Goal: Register for event/course

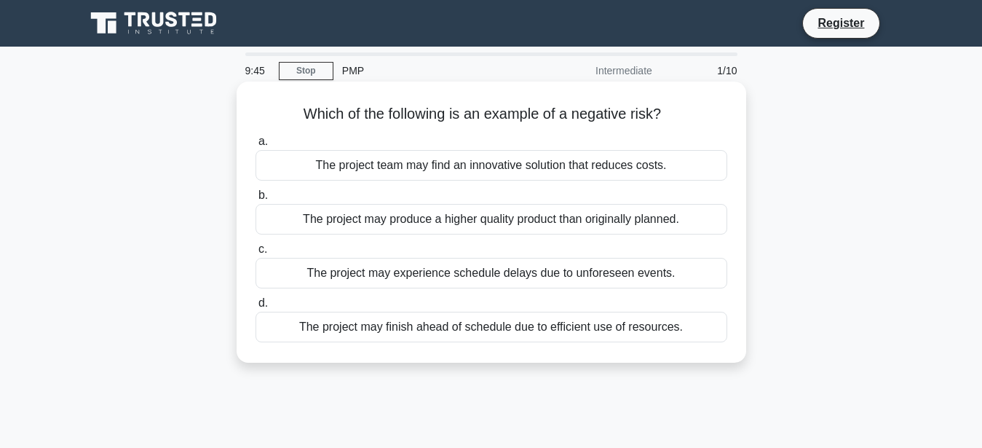
click at [478, 216] on div "The project may produce a higher quality product than originally planned." at bounding box center [491, 219] width 472 height 31
click at [255, 200] on input "b. The project may produce a higher quality product than originally planned." at bounding box center [255, 195] width 0 height 9
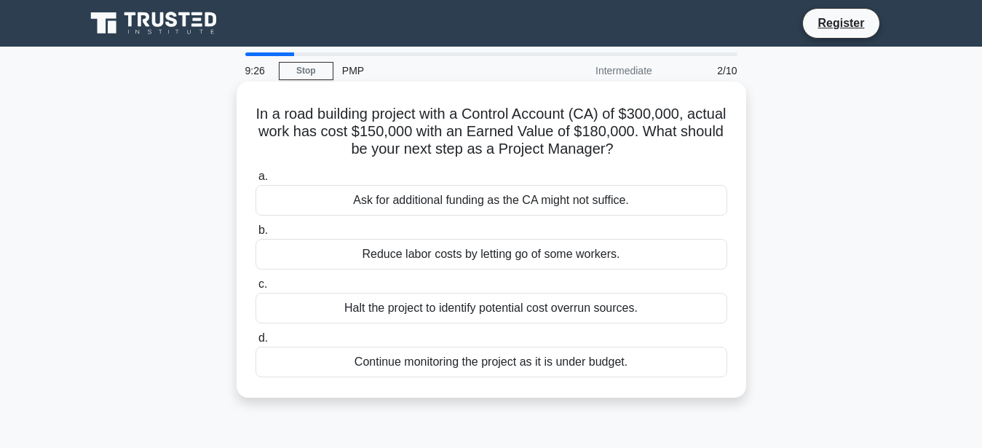
click at [559, 326] on div "a. Ask for additional funding as the CA might not suffice. b. Reduce labor cost…" at bounding box center [491, 271] width 489 height 215
click at [512, 225] on label "b. Reduce labor costs by letting go of some workers." at bounding box center [491, 245] width 472 height 48
click at [255, 226] on input "b. Reduce labor costs by letting go of some workers." at bounding box center [255, 230] width 0 height 9
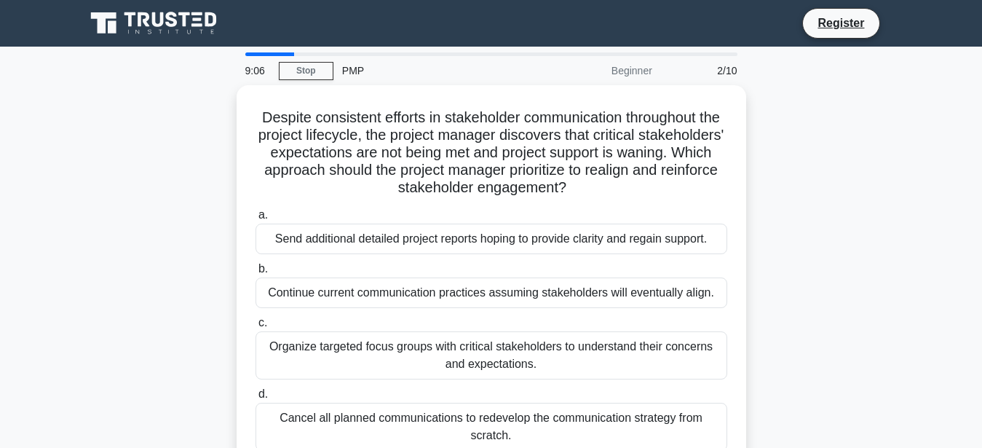
click at [512, 225] on div "Send additional detailed project reports hoping to provide clarity and regain s…" at bounding box center [491, 238] width 472 height 31
click at [255, 220] on input "a. Send additional detailed project reports hoping to provide clarity and regai…" at bounding box center [255, 214] width 0 height 9
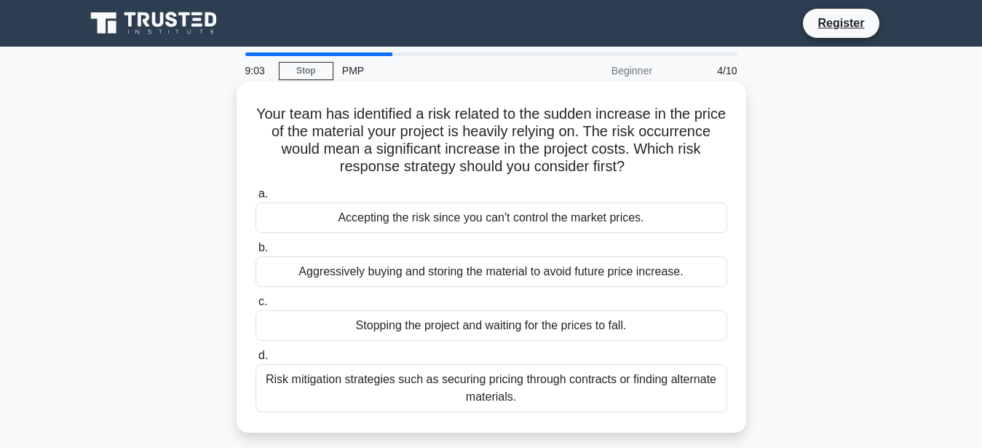
click at [529, 209] on div "Accepting the risk since you can't control the market prices." at bounding box center [491, 217] width 472 height 31
click at [255, 199] on input "a. Accepting the risk since you can't control the market prices." at bounding box center [255, 193] width 0 height 9
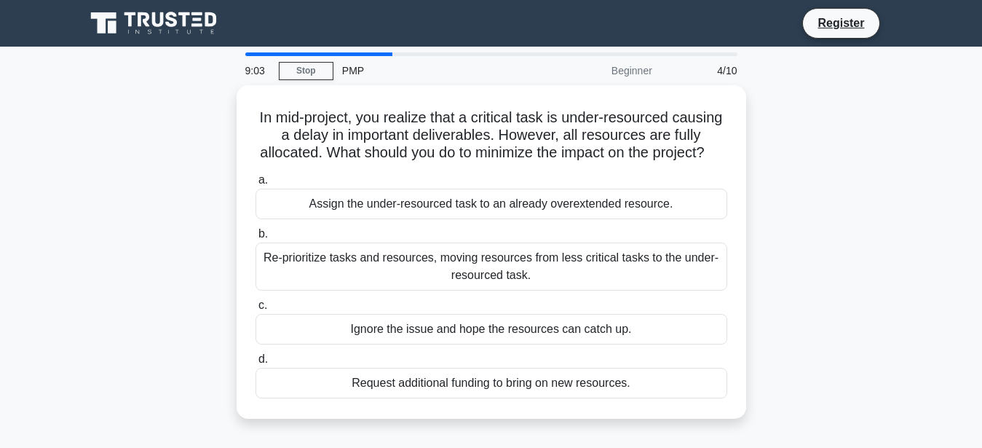
click at [529, 209] on div "Assign the under-resourced task to an already overextended resource." at bounding box center [491, 204] width 472 height 31
click at [255, 185] on input "a. Assign the under-resourced task to an already overextended resource." at bounding box center [255, 179] width 0 height 9
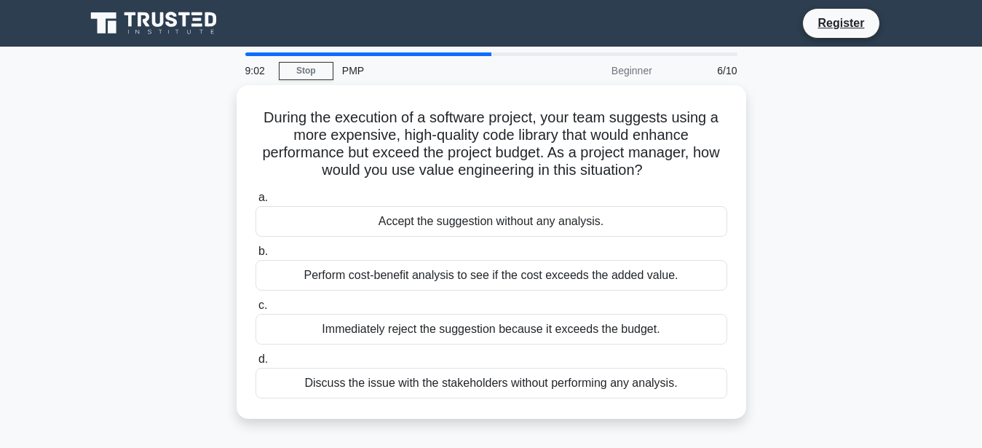
click at [523, 279] on div "Perform cost-benefit analysis to see if the cost exceeds the added value." at bounding box center [491, 275] width 472 height 31
click at [255, 256] on input "b. Perform cost-benefit analysis to see if the cost exceeds the added value." at bounding box center [255, 251] width 0 height 9
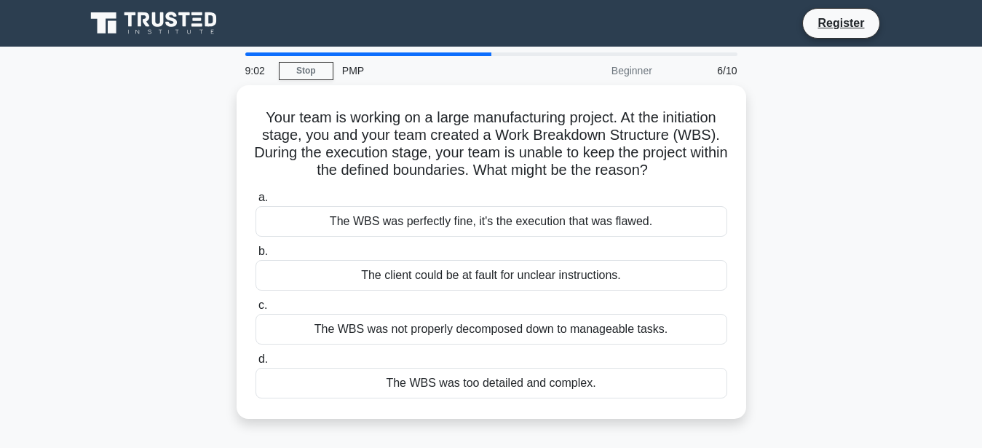
click at [523, 279] on div "The client could be at fault for unclear instructions." at bounding box center [491, 275] width 472 height 31
click at [255, 256] on input "b. The client could be at fault for unclear instructions." at bounding box center [255, 251] width 0 height 9
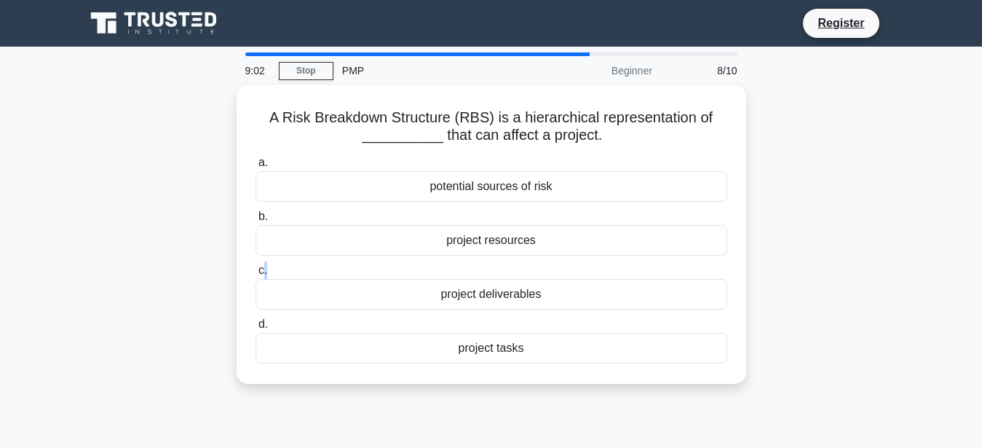
click at [523, 279] on label "c. project deliverables" at bounding box center [491, 285] width 472 height 48
click at [255, 275] on input "c. project deliverables" at bounding box center [255, 270] width 0 height 9
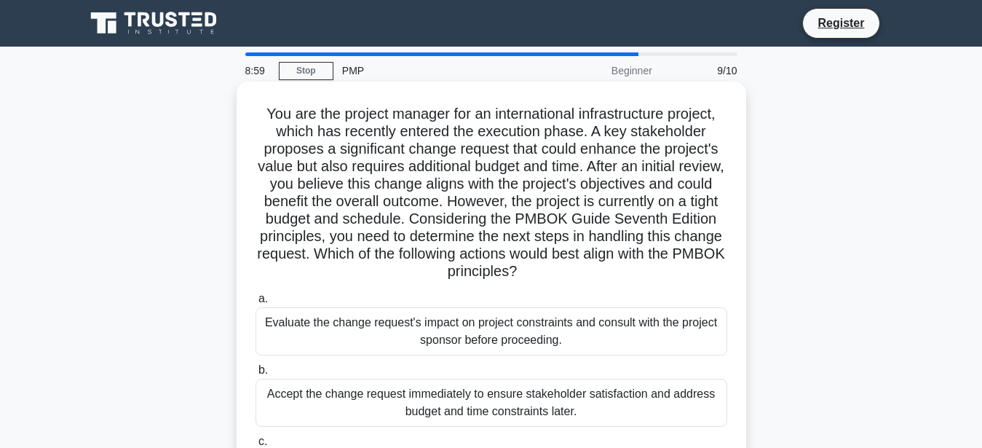
click at [529, 352] on div "Evaluate the change request's impact on project constraints and consult with th…" at bounding box center [491, 331] width 472 height 48
click at [255, 304] on input "a. Evaluate the change request's impact on project constraints and consult with…" at bounding box center [255, 298] width 0 height 9
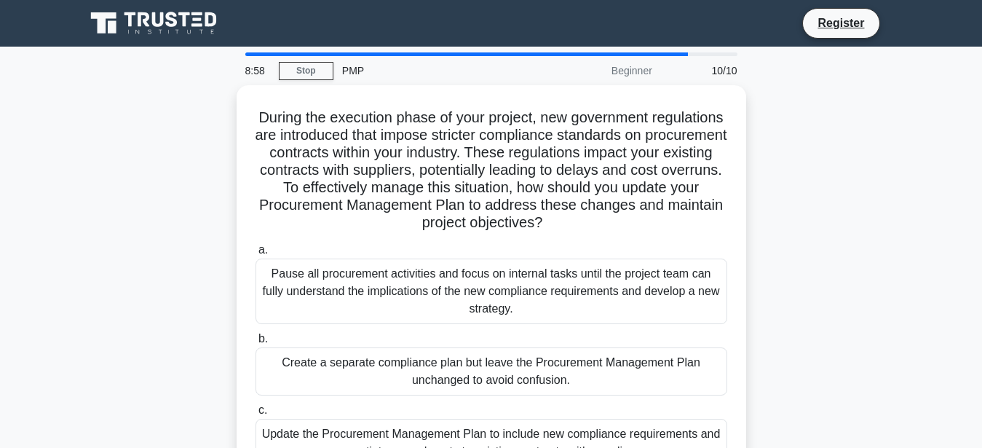
click at [533, 335] on label "b. Create a separate compliance plan but leave the Procurement Management Plan …" at bounding box center [491, 363] width 472 height 66
click at [255, 335] on input "b. Create a separate compliance plan but leave the Procurement Management Plan …" at bounding box center [255, 338] width 0 height 9
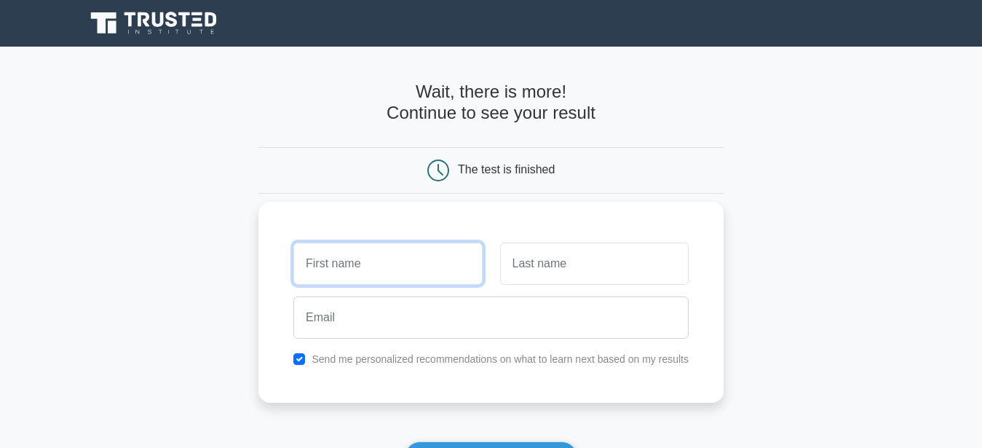
click at [393, 264] on input "text" at bounding box center [387, 263] width 189 height 42
type input "[MEDICAL_DATA]"
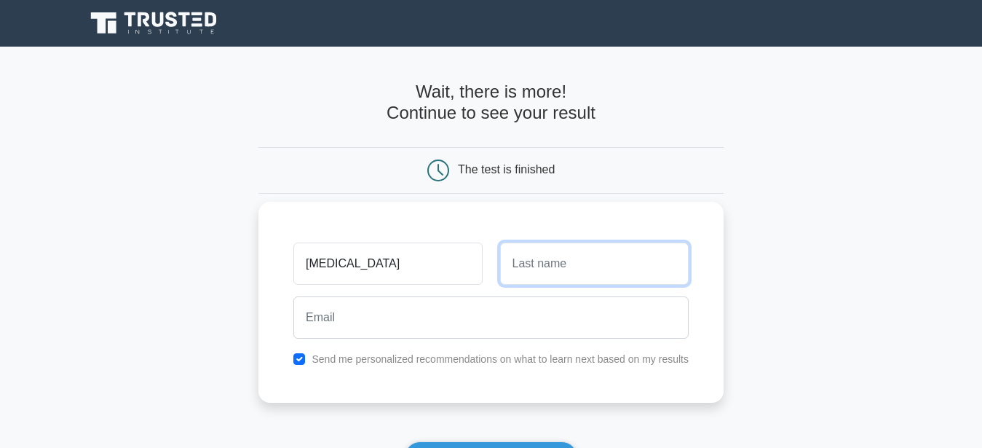
click at [534, 281] on input "text" at bounding box center [594, 263] width 189 height 42
type input "[PERSON_NAME]"
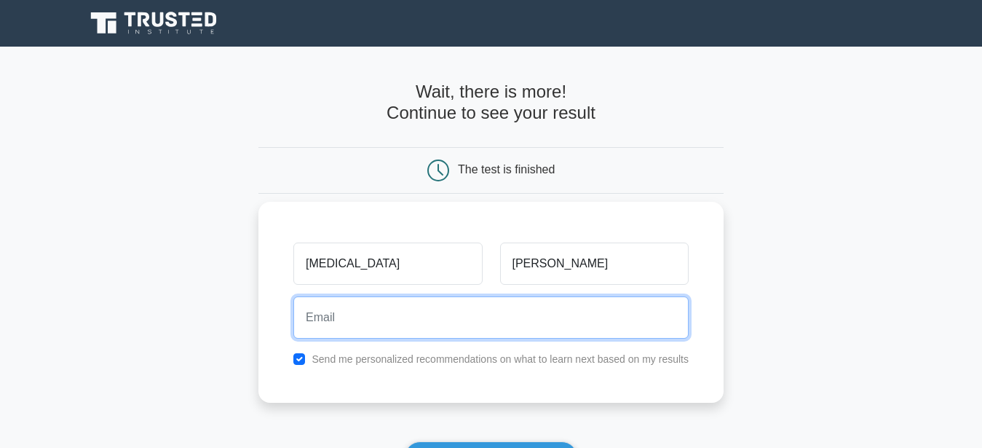
click at [525, 320] on input "email" at bounding box center [490, 317] width 395 height 42
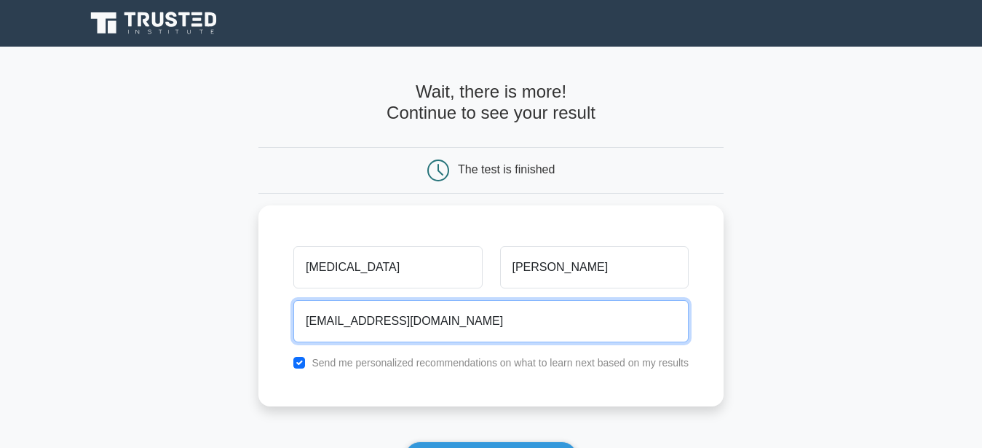
type input "[EMAIL_ADDRESS][DOMAIN_NAME]"
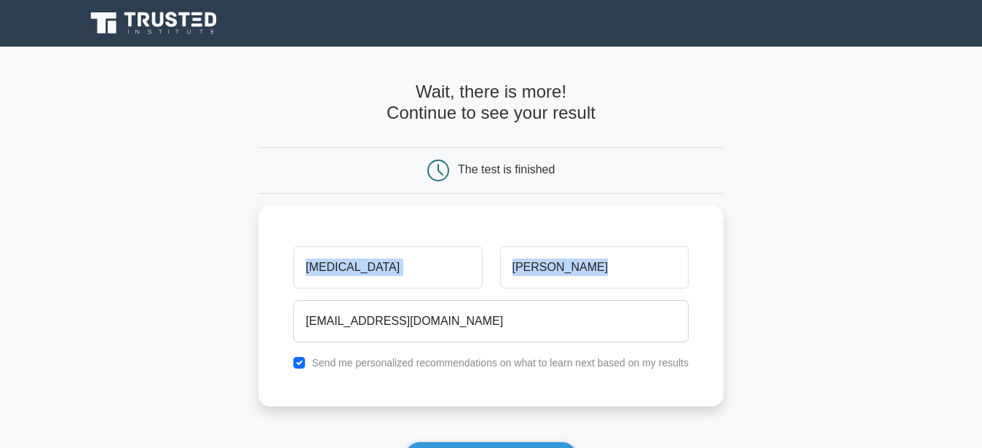
drag, startPoint x: 809, startPoint y: 345, endPoint x: 993, endPoint y: 185, distance: 244.6
click at [981, 185] on html "Register [MEDICAL_DATA][PERSON_NAME]" at bounding box center [491, 365] width 982 height 731
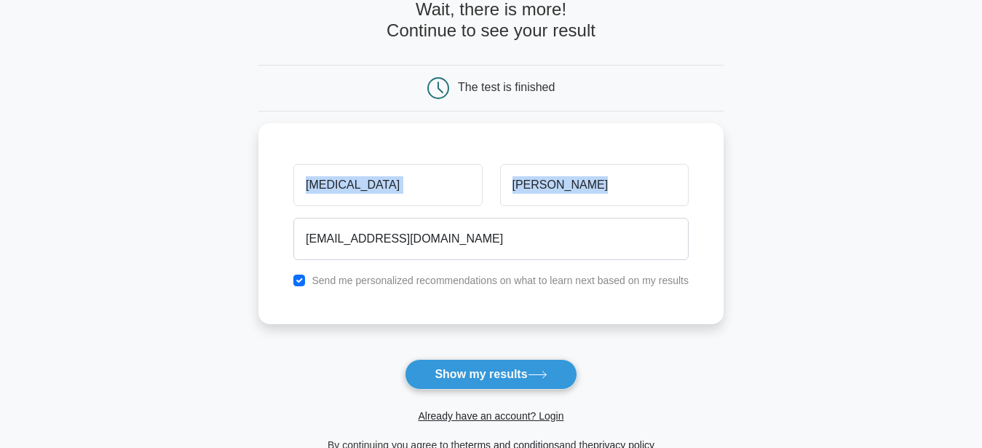
scroll to position [87, 0]
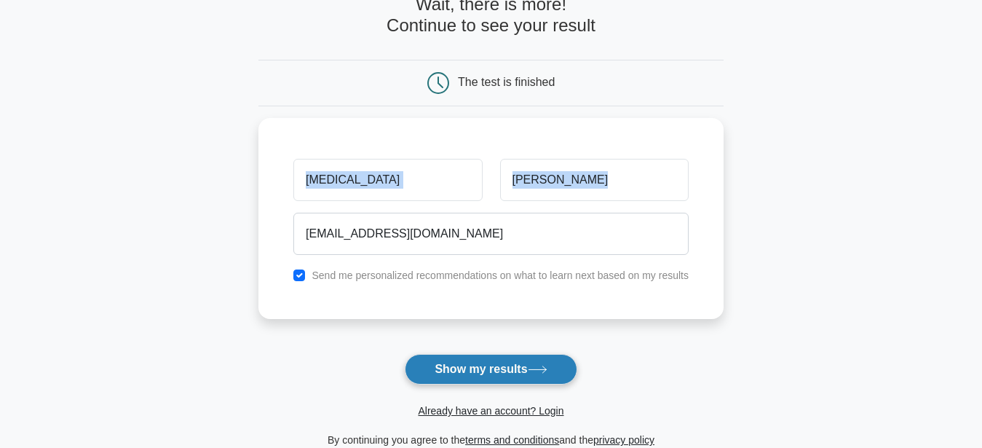
click at [529, 382] on button "Show my results" at bounding box center [491, 369] width 172 height 31
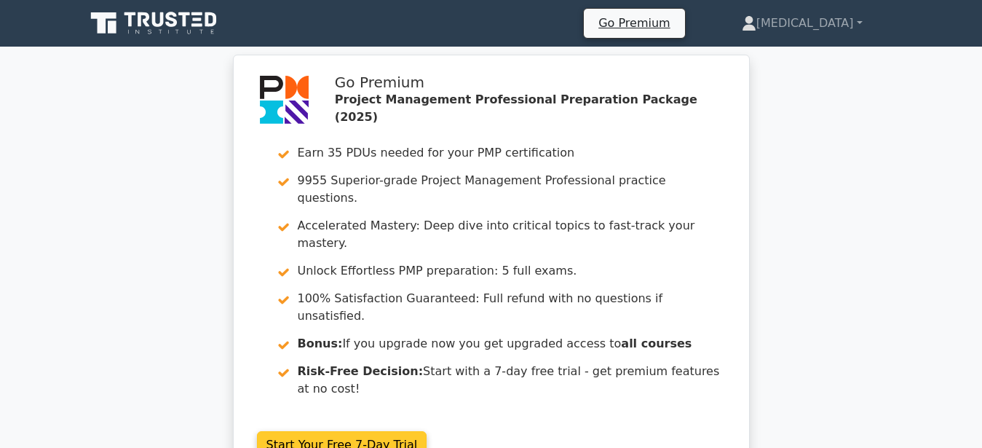
click at [332, 431] on link "Start Your Free 7-Day Trial" at bounding box center [342, 445] width 170 height 28
